Goal: Transaction & Acquisition: Purchase product/service

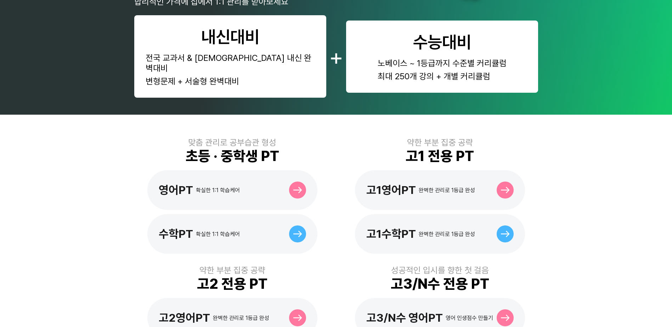
scroll to position [106, 0]
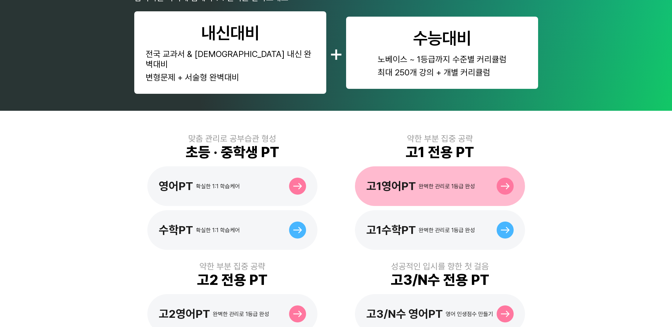
click at [429, 181] on div "고1영어PT 완벽한 관리로 1등급 완성" at bounding box center [420, 185] width 109 height 13
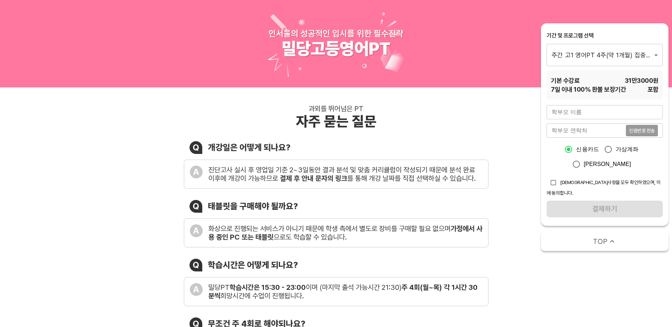
click at [611, 113] on input "text" at bounding box center [604, 112] width 116 height 14
type input "[PERSON_NAME]"
type input "01076890104"
click at [649, 131] on span "인증번호 전송" at bounding box center [641, 130] width 25 height 5
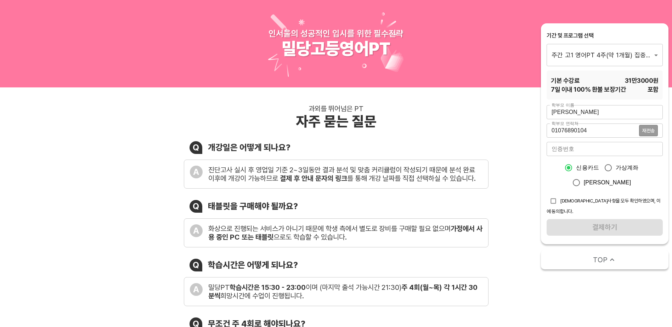
click at [599, 151] on input "number" at bounding box center [604, 149] width 116 height 14
type input "6588"
click at [554, 198] on input "checkbox" at bounding box center [552, 200] width 13 height 13
checkbox input "true"
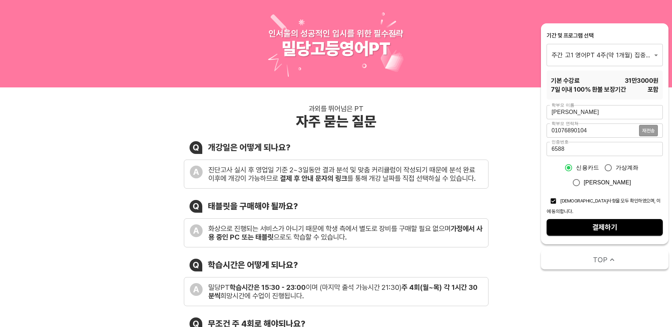
click at [617, 221] on span "결제하기" at bounding box center [604, 227] width 105 height 12
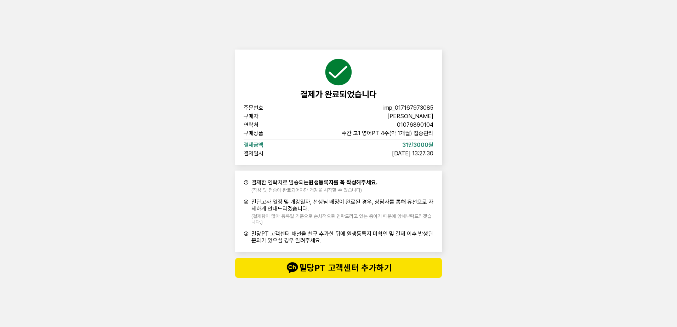
click at [542, 189] on div "결제가 완료되었습니다 주문번호 imp_[PHONE_NUMBER] 구매자 안지은 연락처 01076890104 구매상품 주간 고1 영어PT 4주(…" at bounding box center [338, 163] width 677 height 327
